Goal: Task Accomplishment & Management: Use online tool/utility

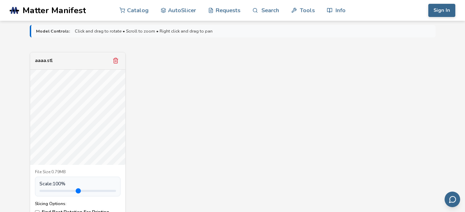
scroll to position [277, 0]
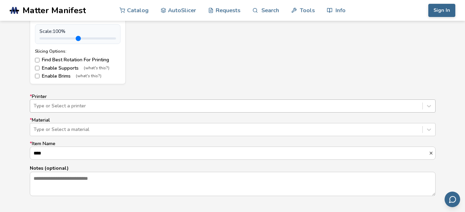
click at [107, 111] on div "Type or Select a printer" at bounding box center [233, 105] width 406 height 13
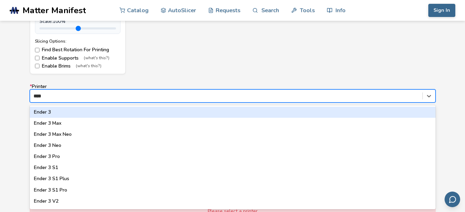
type input "*****"
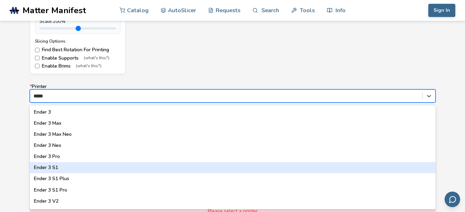
click at [67, 173] on div "Ender 3 S1" at bounding box center [233, 167] width 406 height 11
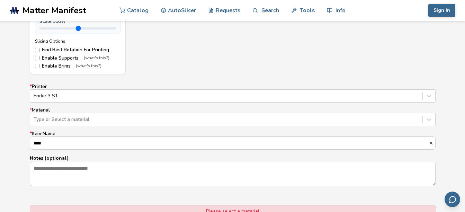
click at [73, 127] on div "* Printer Ender 3 S1 * Material Type or Select a material * Item Name **** Note…" at bounding box center [233, 135] width 406 height 102
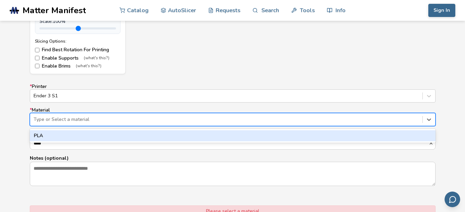
click at [74, 123] on div "Type or Select a material" at bounding box center [226, 120] width 392 height 10
click at [65, 136] on div "PLA" at bounding box center [233, 135] width 406 height 11
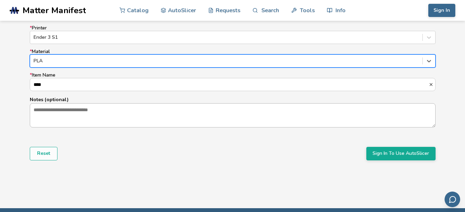
scroll to position [460, 0]
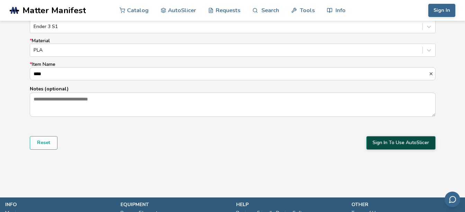
click at [417, 147] on button "Sign In To Use AutoSlicer" at bounding box center [400, 142] width 69 height 13
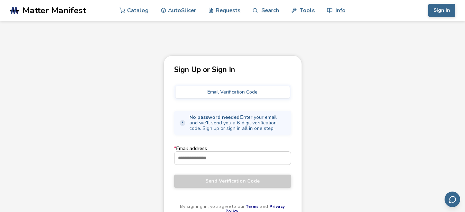
click at [240, 92] on button "Email Verification Code" at bounding box center [232, 92] width 114 height 12
click at [207, 90] on button "Email Verification Code" at bounding box center [232, 92] width 114 height 12
click at [208, 161] on input "* Email address" at bounding box center [232, 158] width 116 height 12
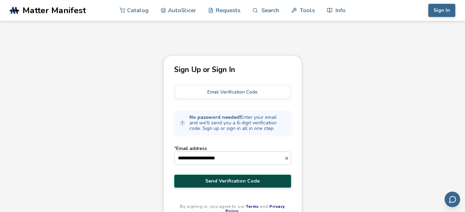
type input "**********"
click at [205, 186] on button "Send Verification Code" at bounding box center [232, 180] width 117 height 13
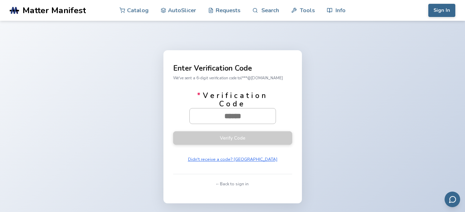
click at [229, 118] on input "* Verification Code" at bounding box center [233, 115] width 86 height 15
paste input "******"
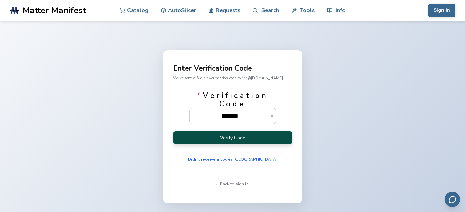
type input "******"
click at [223, 135] on button "Verify Code" at bounding box center [232, 137] width 119 height 13
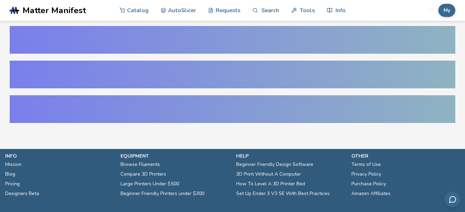
click at [213, 133] on section ".cls-1, .cls-2, .cls-3 { stroke-width: 0px; } .cls-2 { fill: #1d1e56; } .cls-3 …" at bounding box center [232, 106] width 465 height 212
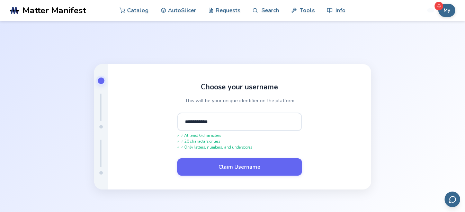
type input "**********"
click at [177, 158] on button "Claim Username" at bounding box center [239, 166] width 125 height 17
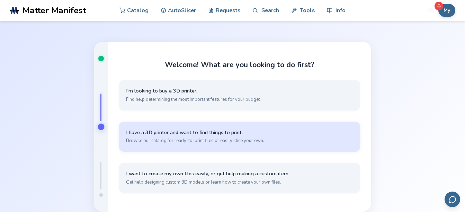
click at [248, 131] on span "I have a 3D printer and want to find things to print." at bounding box center [239, 132] width 227 height 7
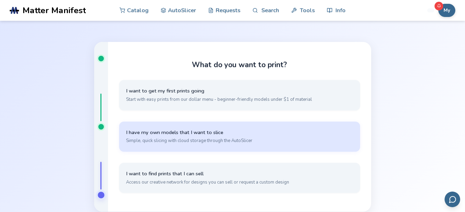
click at [184, 142] on span "Simple, quick slicing with cloud storage through the AutoSlicer" at bounding box center [239, 140] width 227 height 6
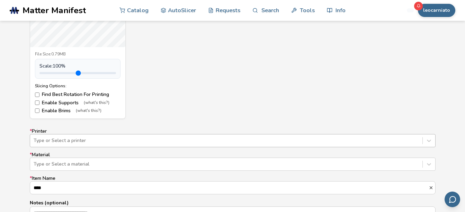
scroll to position [391, 0]
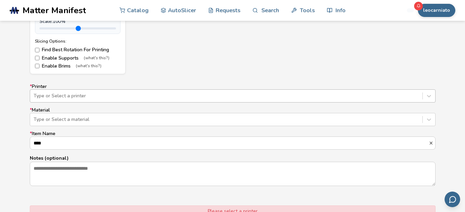
click at [91, 102] on div "Type or Select a printer" at bounding box center [233, 95] width 406 height 13
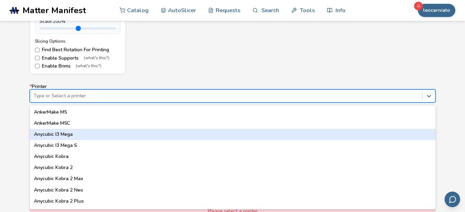
type input "*"
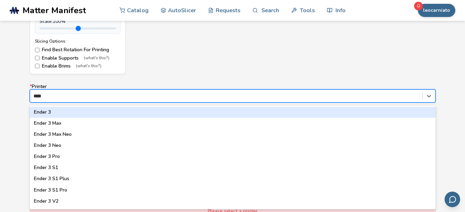
type input "*****"
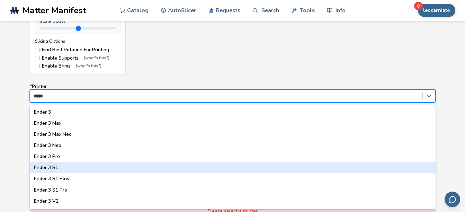
click at [61, 165] on div "Ender 3 S1" at bounding box center [233, 167] width 406 height 11
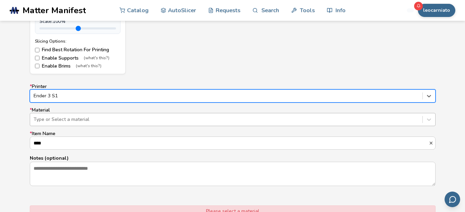
click at [67, 123] on div at bounding box center [226, 119] width 385 height 7
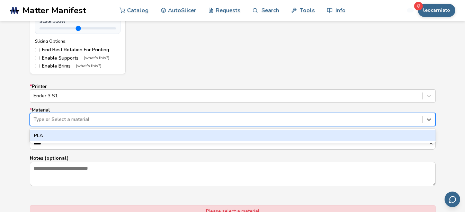
click at [62, 136] on div "PLA" at bounding box center [233, 135] width 406 height 11
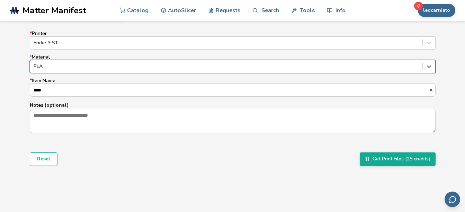
scroll to position [460, 0]
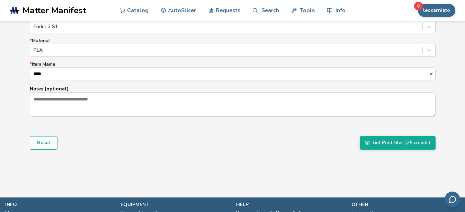
drag, startPoint x: 420, startPoint y: 143, endPoint x: 364, endPoint y: 161, distance: 58.8
click at [384, 149] on button "Get Print Files (25 credits)" at bounding box center [398, 142] width 76 height 13
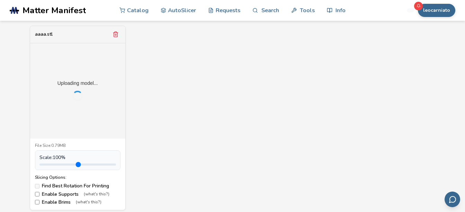
scroll to position [277, 0]
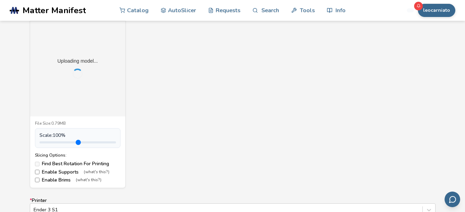
click at [39, 173] on label "Enable Supports (what's this?)" at bounding box center [77, 172] width 85 height 6
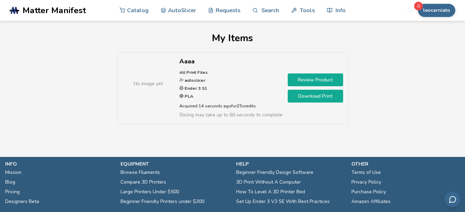
click at [416, 56] on div "No image yet Aaaa All Print Files autoslicer Ender 3 S1 PLA Acquired: 14 second…" at bounding box center [232, 91] width 445 height 79
click at [328, 99] on link "Download Print" at bounding box center [315, 96] width 55 height 13
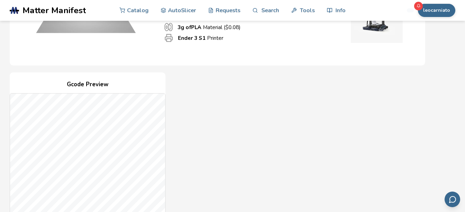
scroll to position [277, 0]
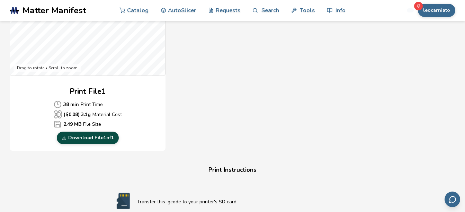
click at [106, 142] on link "Download File 1 of 1" at bounding box center [88, 138] width 62 height 12
click at [103, 135] on link "Download File 1 of 1" at bounding box center [88, 138] width 62 height 12
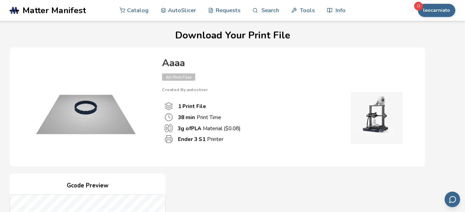
scroll to position [0, 0]
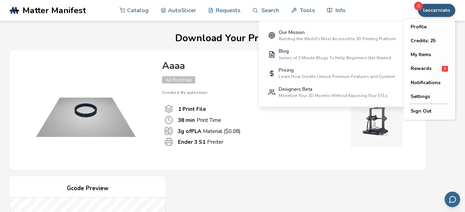
click at [437, 9] on button "leocarniato" at bounding box center [436, 10] width 37 height 13
click at [434, 51] on button "My Items" at bounding box center [429, 55] width 48 height 14
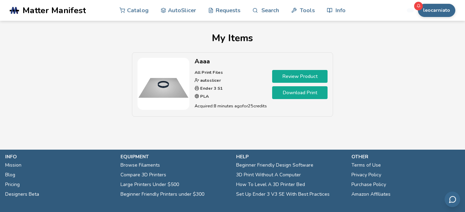
click at [285, 74] on link "Review Product" at bounding box center [299, 76] width 55 height 13
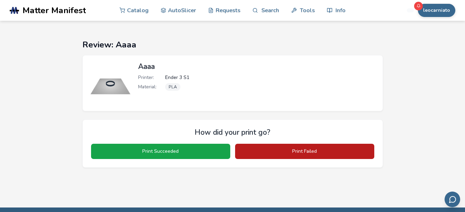
click at [267, 147] on button "Print Failed" at bounding box center [304, 151] width 139 height 15
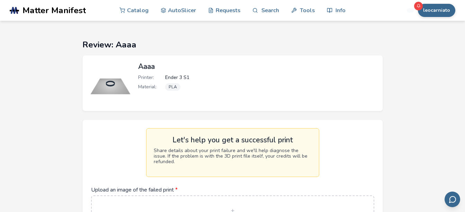
click at [126, 73] on img at bounding box center [111, 83] width 42 height 42
click at [172, 11] on link "AutoSlicer" at bounding box center [179, 10] width 36 height 21
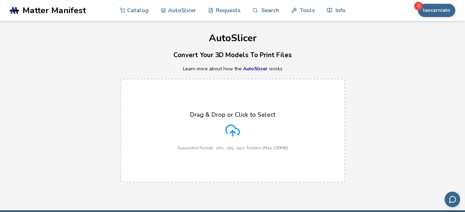
click at [209, 125] on div "Drag & Drop or Click to Select Supported format: .stls, .obj, .zips, folders (M…" at bounding box center [232, 130] width 111 height 39
click at [0, 0] on input "Drag & Drop or Click to Select Supported format: .stls, .obj, .zips, folders (M…" at bounding box center [0, 0] width 0 height 0
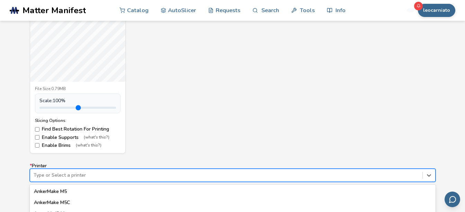
scroll to position [391, 0]
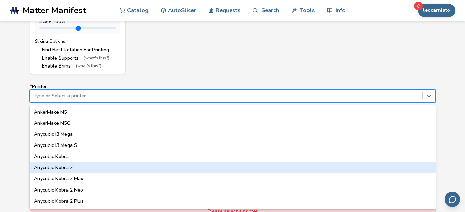
click at [61, 102] on div "64 results available. Use Up and Down to choose options, press Enter to select …" at bounding box center [233, 95] width 406 height 13
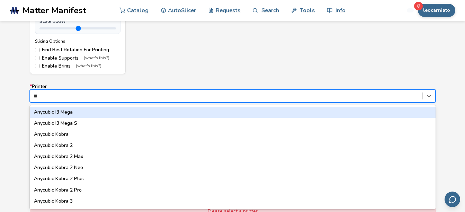
type input "*"
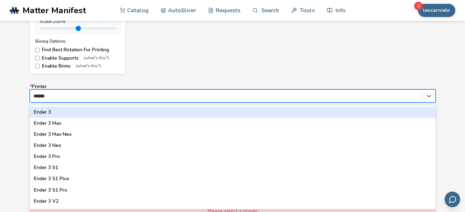
type input "*******"
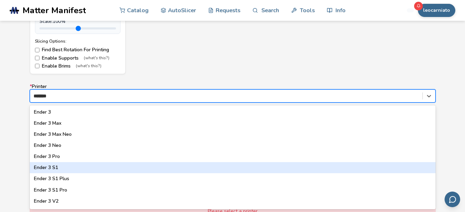
click at [59, 168] on div "Ender 3 S1" at bounding box center [233, 167] width 406 height 11
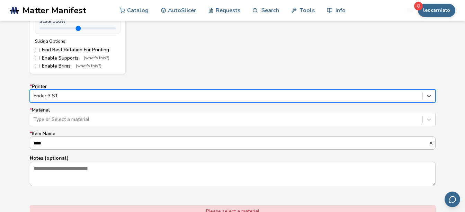
click at [60, 143] on input "****" at bounding box center [229, 143] width 398 height 12
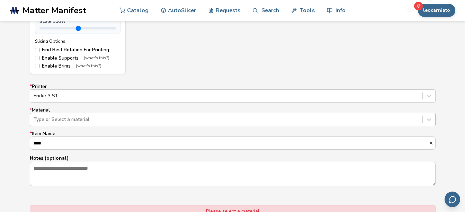
click at [61, 121] on div at bounding box center [226, 119] width 385 height 7
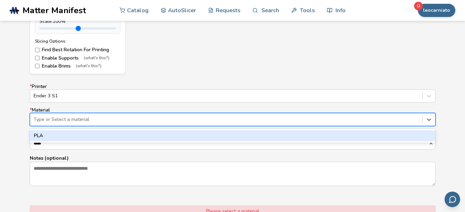
click at [57, 135] on div "PLA" at bounding box center [233, 135] width 406 height 11
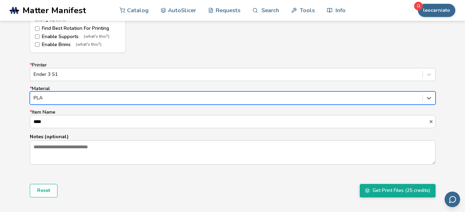
scroll to position [425, 0]
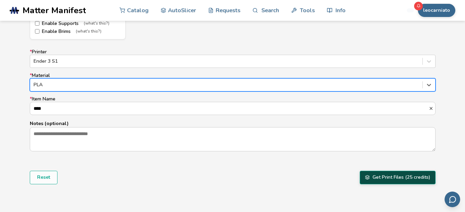
click at [367, 174] on button "Get Print Files (25 credits)" at bounding box center [398, 177] width 76 height 13
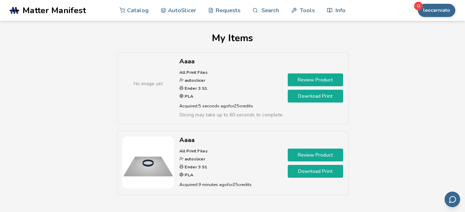
click at [306, 98] on link "Download Print" at bounding box center [315, 96] width 55 height 13
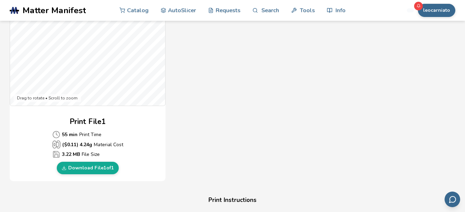
scroll to position [277, 0]
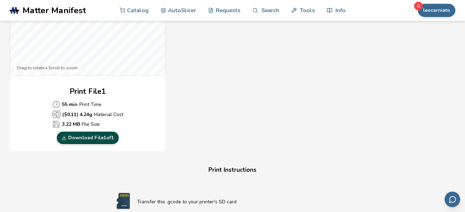
click at [110, 139] on link "Download File 1 of 1" at bounding box center [88, 138] width 62 height 12
